Goal: Transaction & Acquisition: Purchase product/service

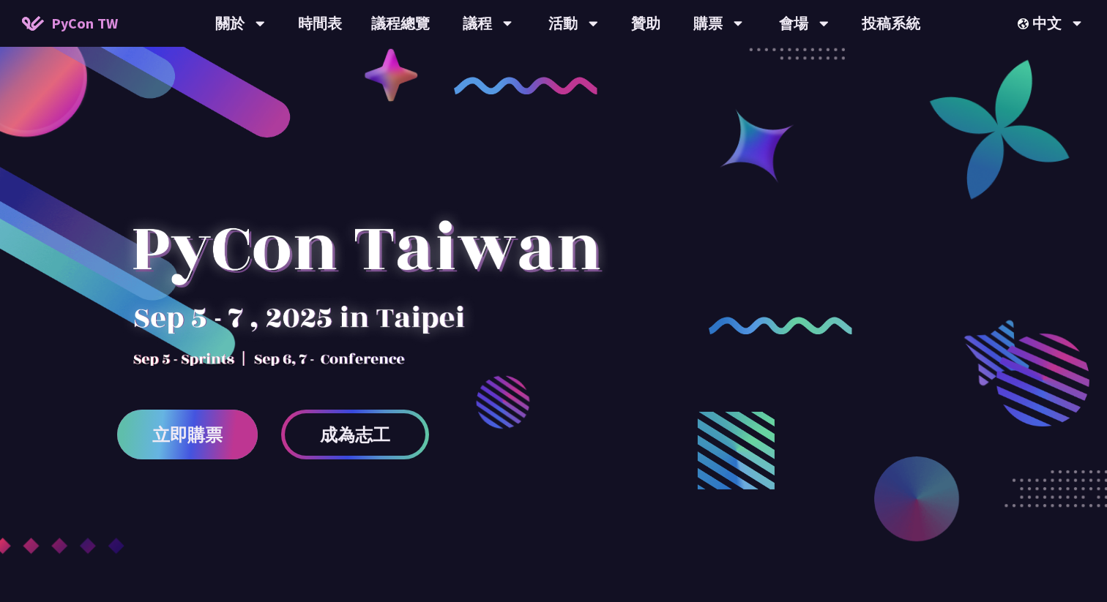
click at [136, 416] on link "立即購票" at bounding box center [187, 435] width 141 height 50
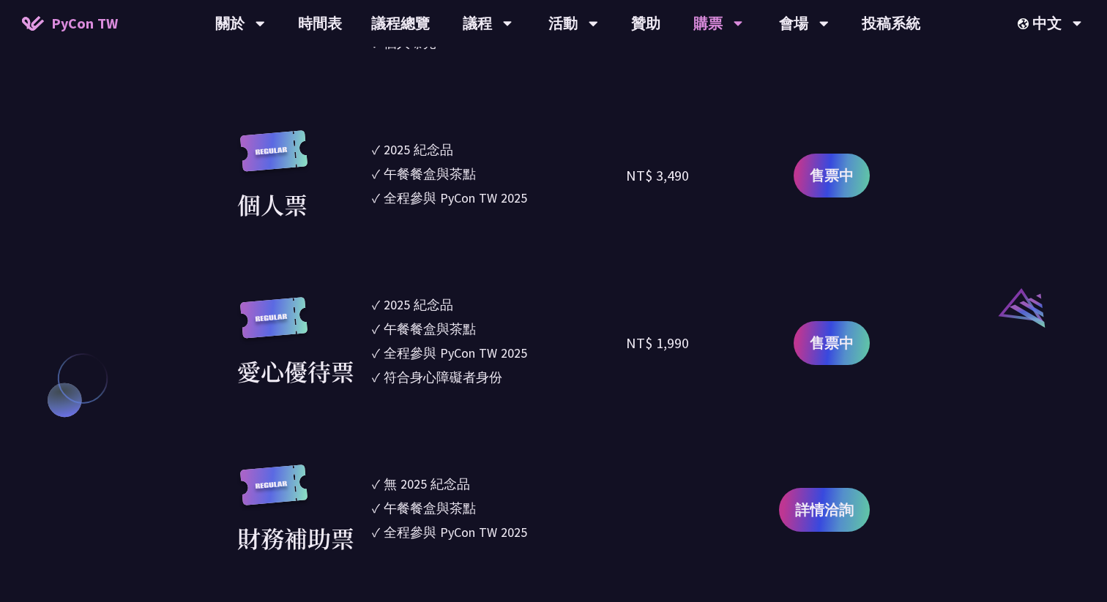
scroll to position [1385, 0]
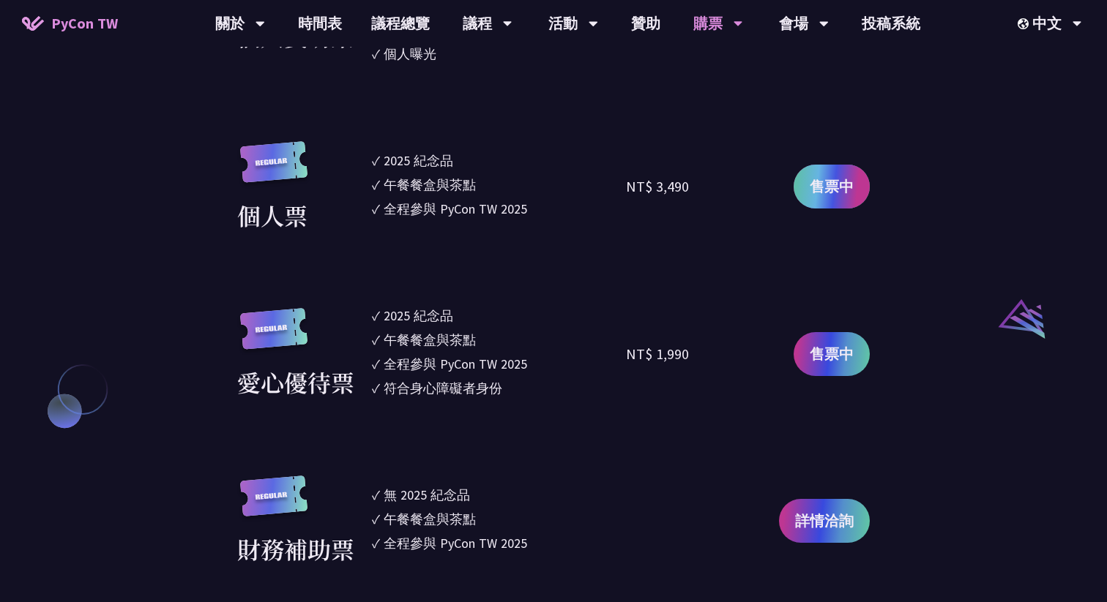
click at [815, 191] on span "售票中" at bounding box center [832, 187] width 44 height 22
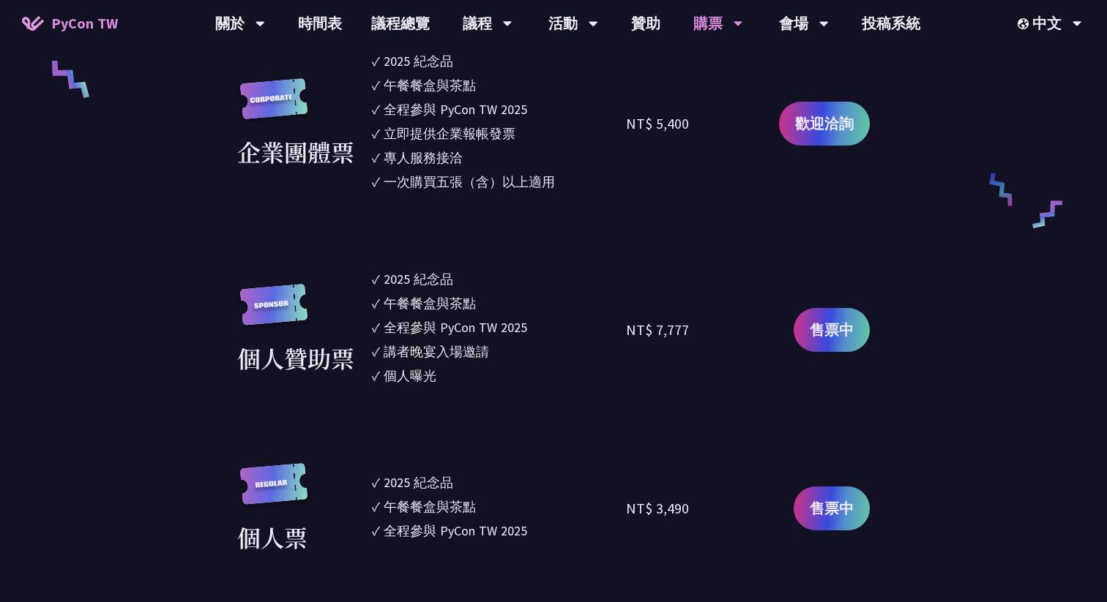
scroll to position [968, 0]
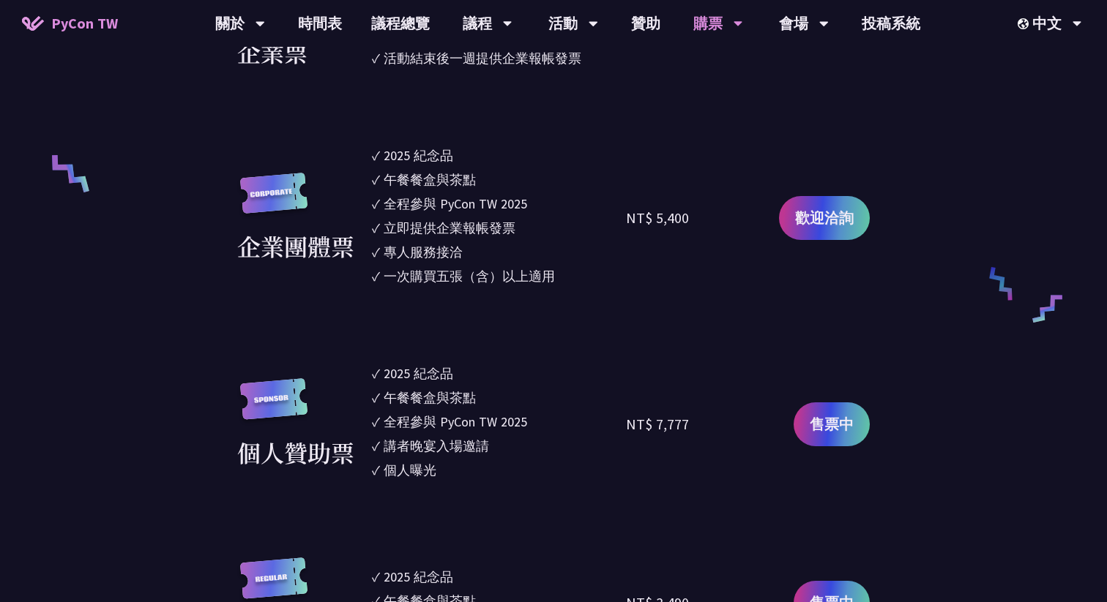
click at [645, 220] on div "NT$ 5,400" at bounding box center [657, 218] width 63 height 22
click at [640, 383] on div "NT$ 7,777" at bounding box center [689, 424] width 127 height 121
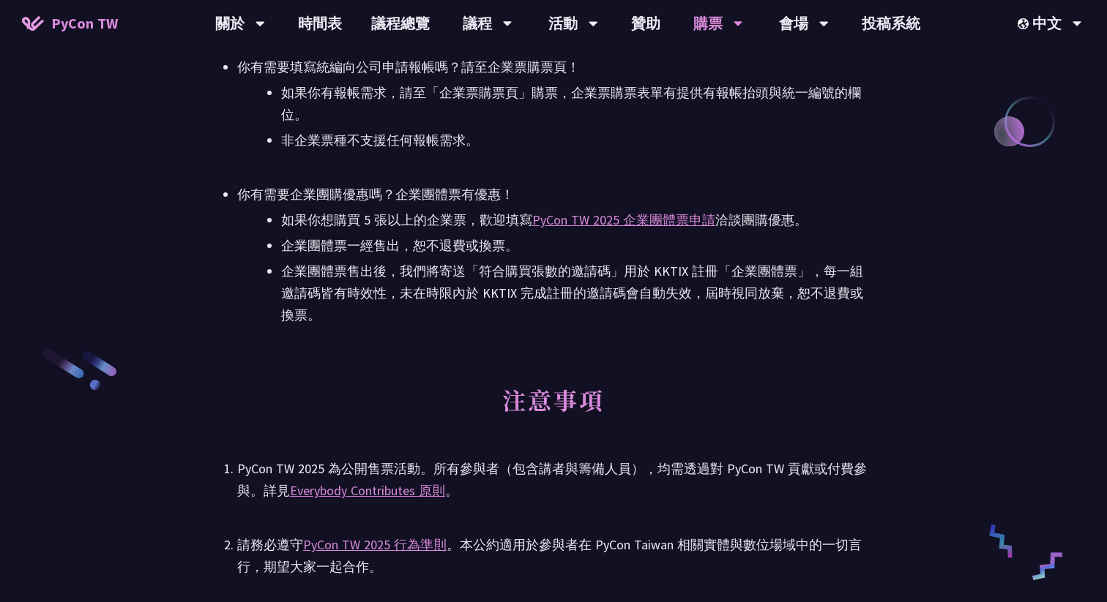
scroll to position [1990, 0]
